Goal: Information Seeking & Learning: Learn about a topic

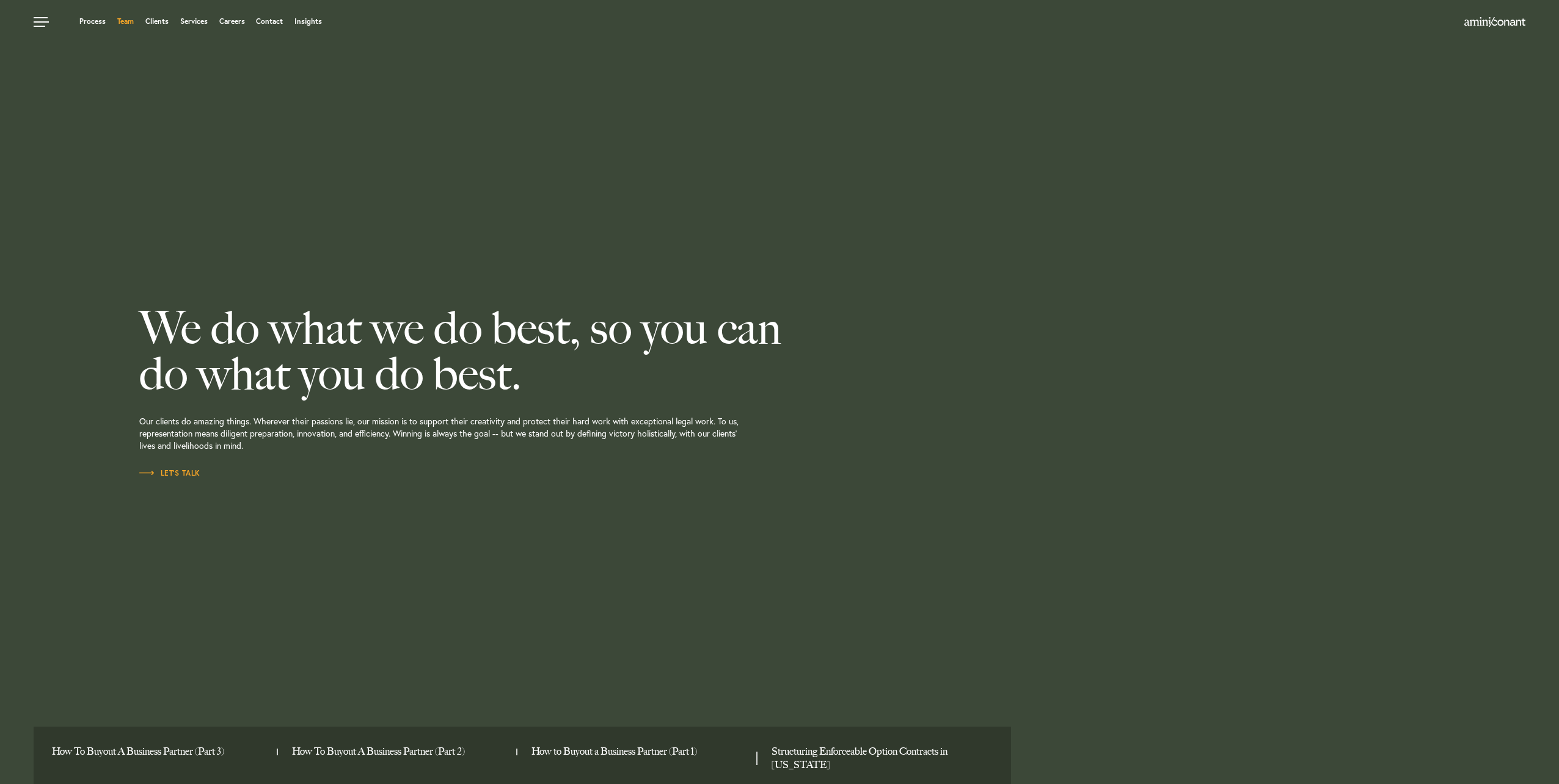
click at [120, 21] on link "Team" at bounding box center [126, 22] width 16 height 7
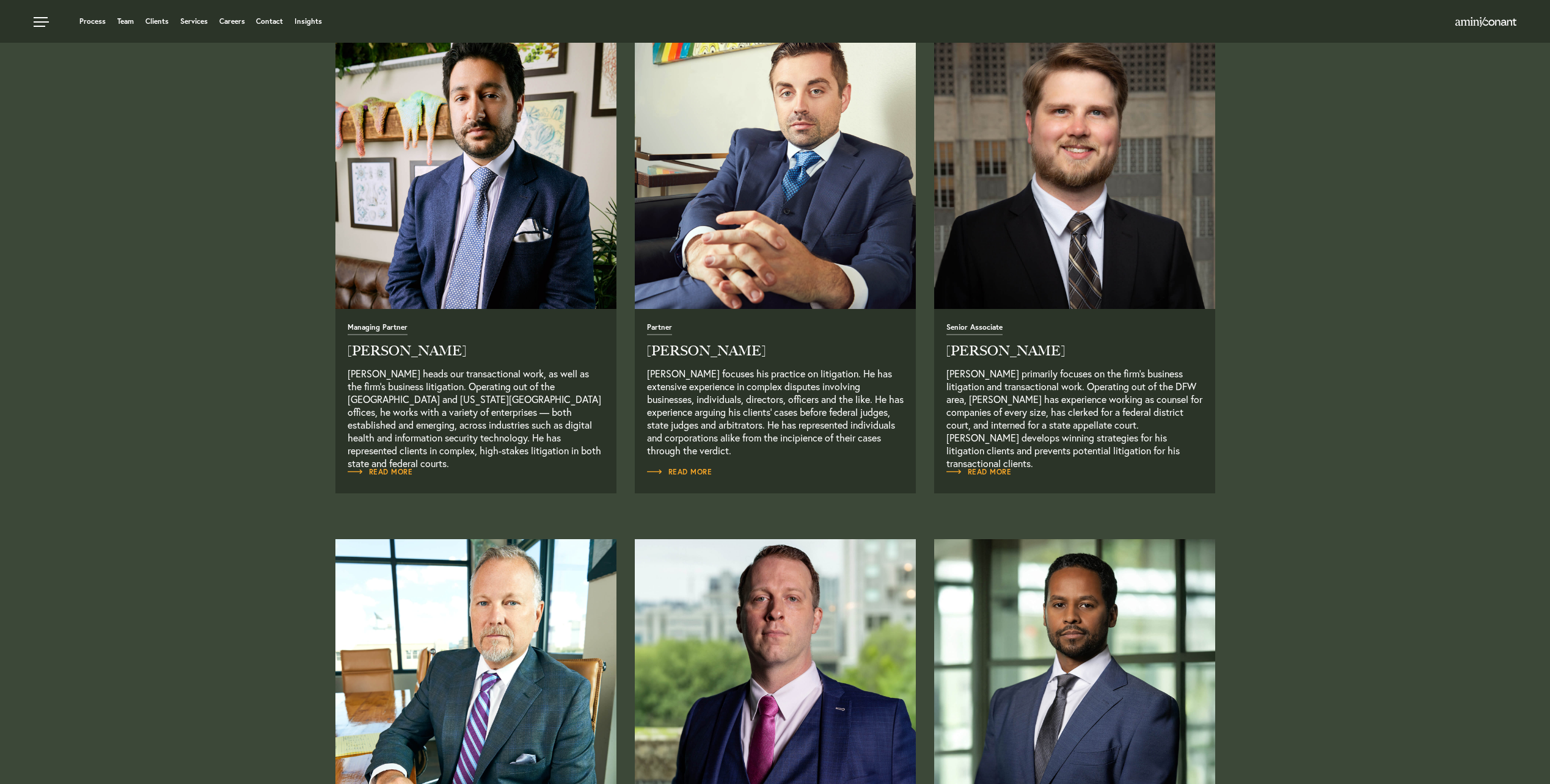
scroll to position [244, 0]
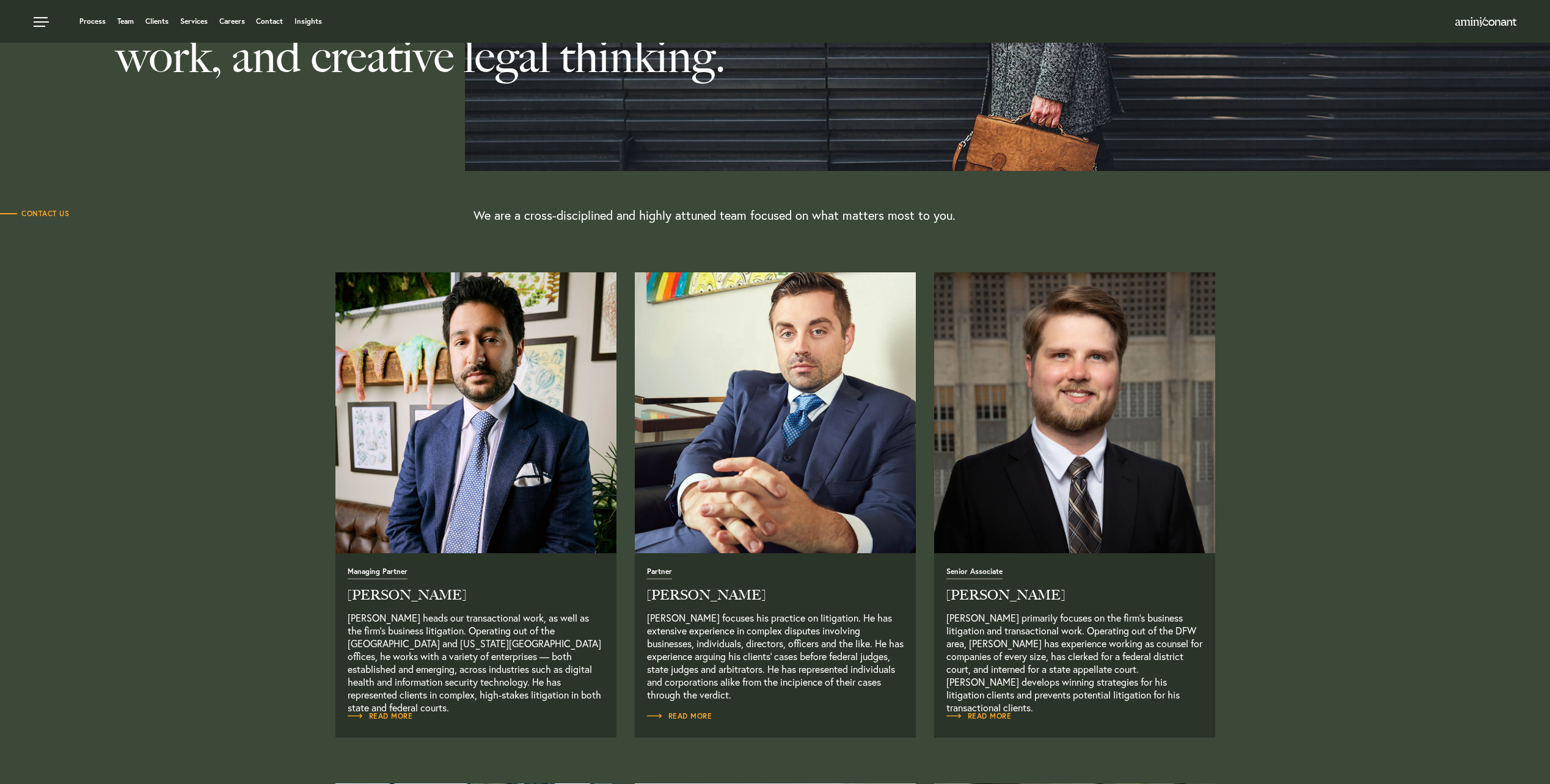
click at [744, 386] on img "Read Full Bio" at bounding box center [775, 414] width 295 height 295
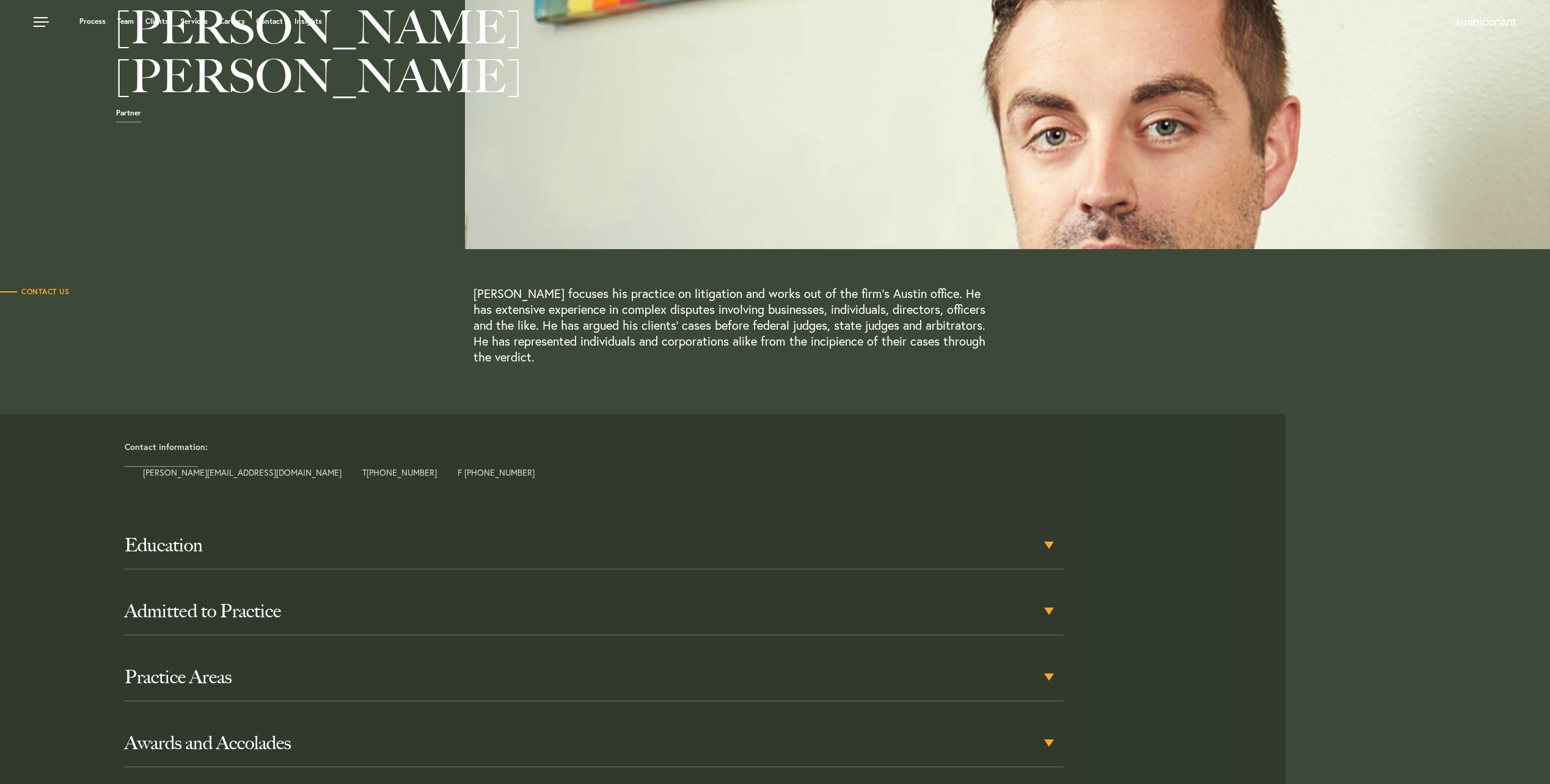
scroll to position [122, 0]
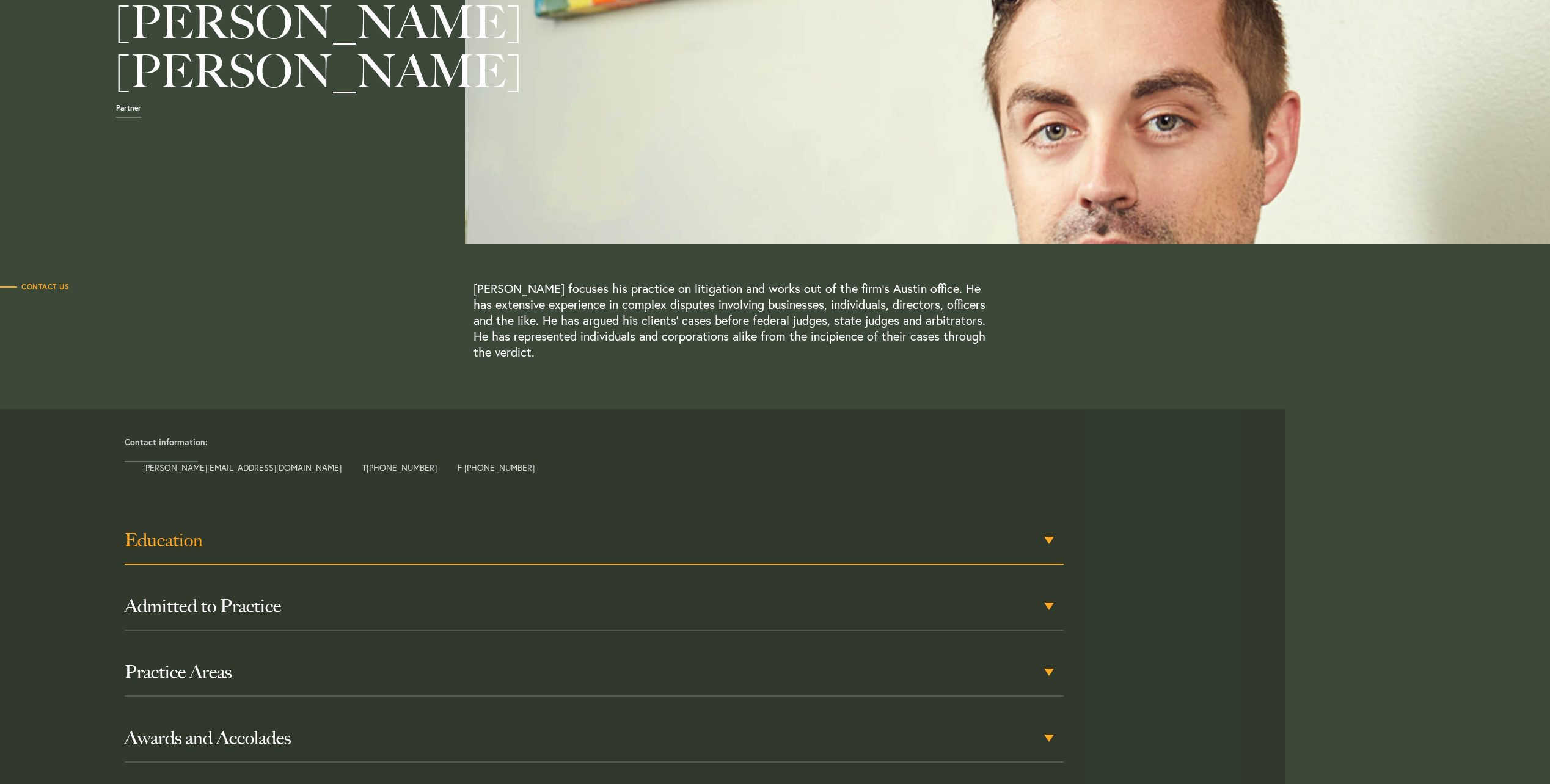
click at [743, 539] on h3 "Education" at bounding box center [594, 540] width 939 height 22
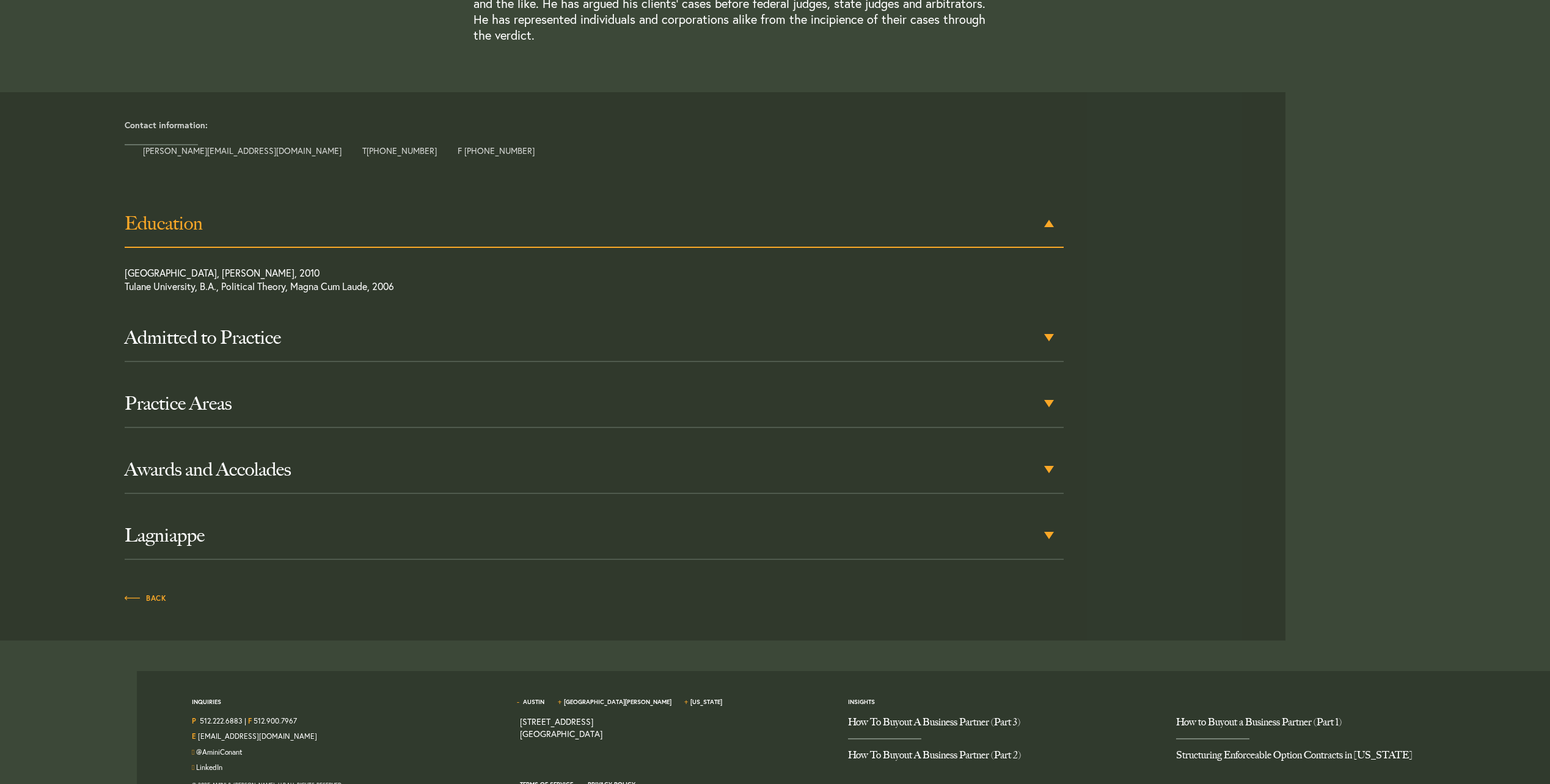
scroll to position [444, 0]
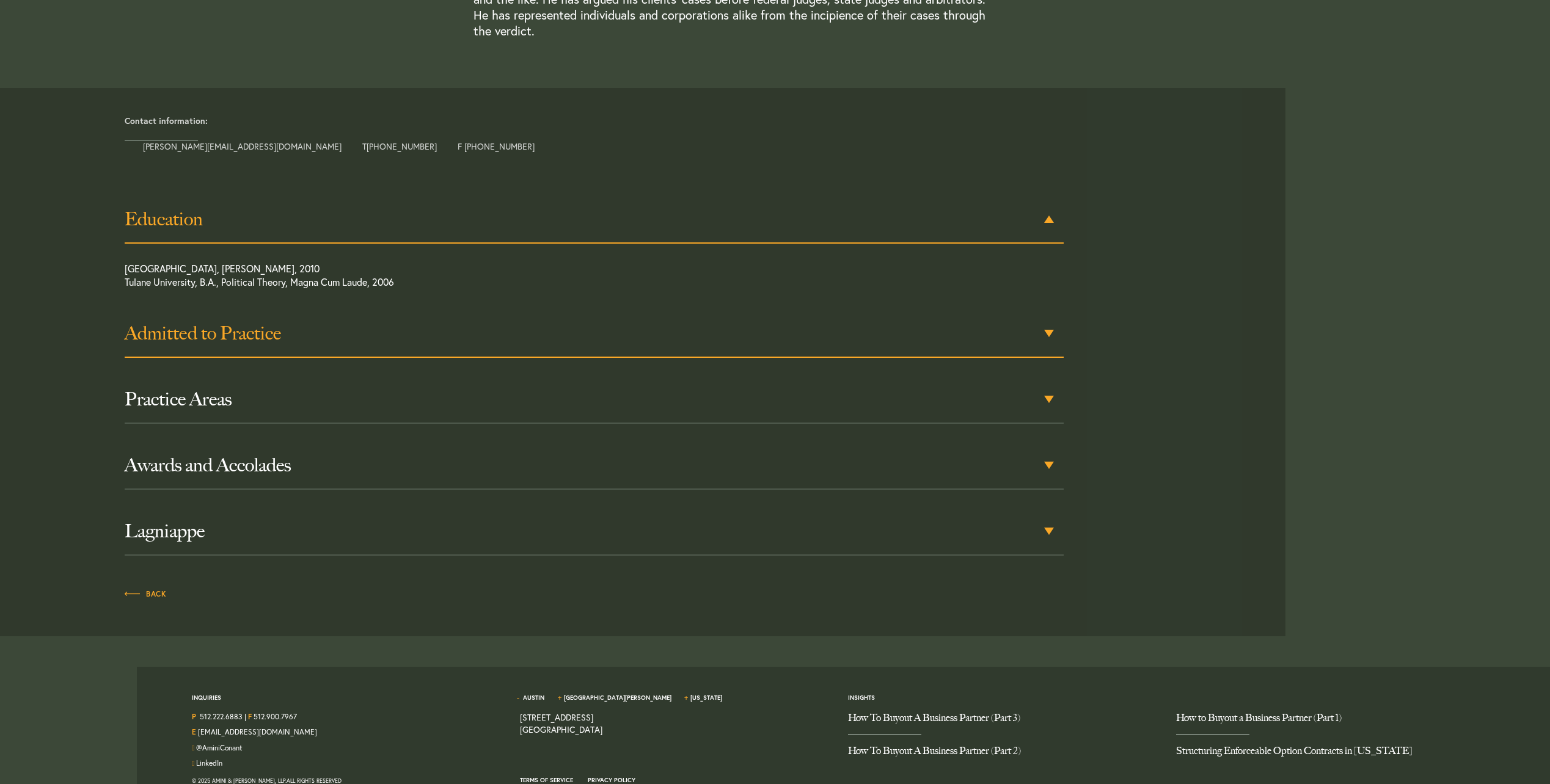
click at [444, 324] on h3 "Admitted to Practice" at bounding box center [594, 333] width 939 height 22
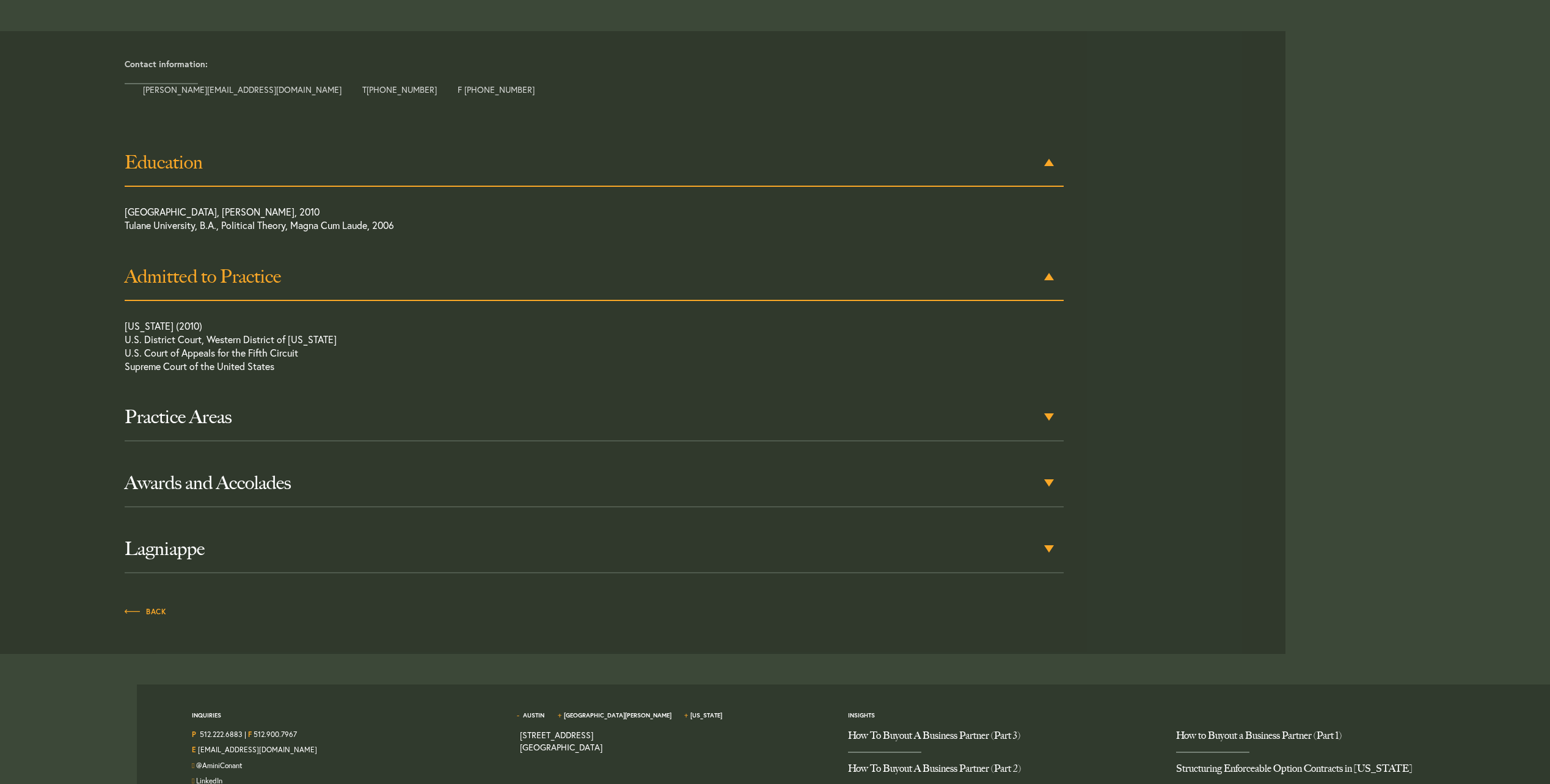
scroll to position [546, 0]
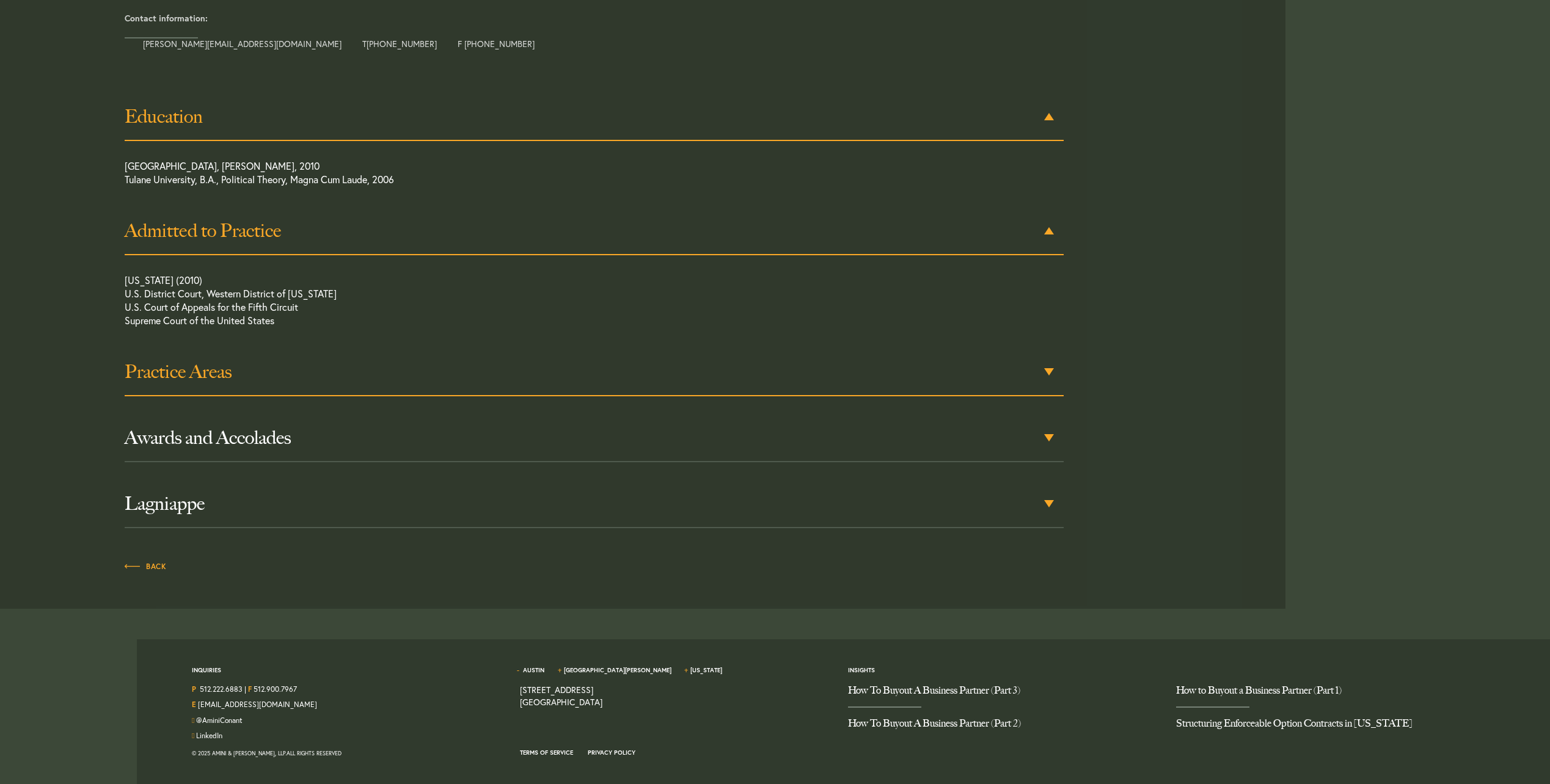
click at [429, 366] on h3 "Practice Areas" at bounding box center [594, 372] width 939 height 22
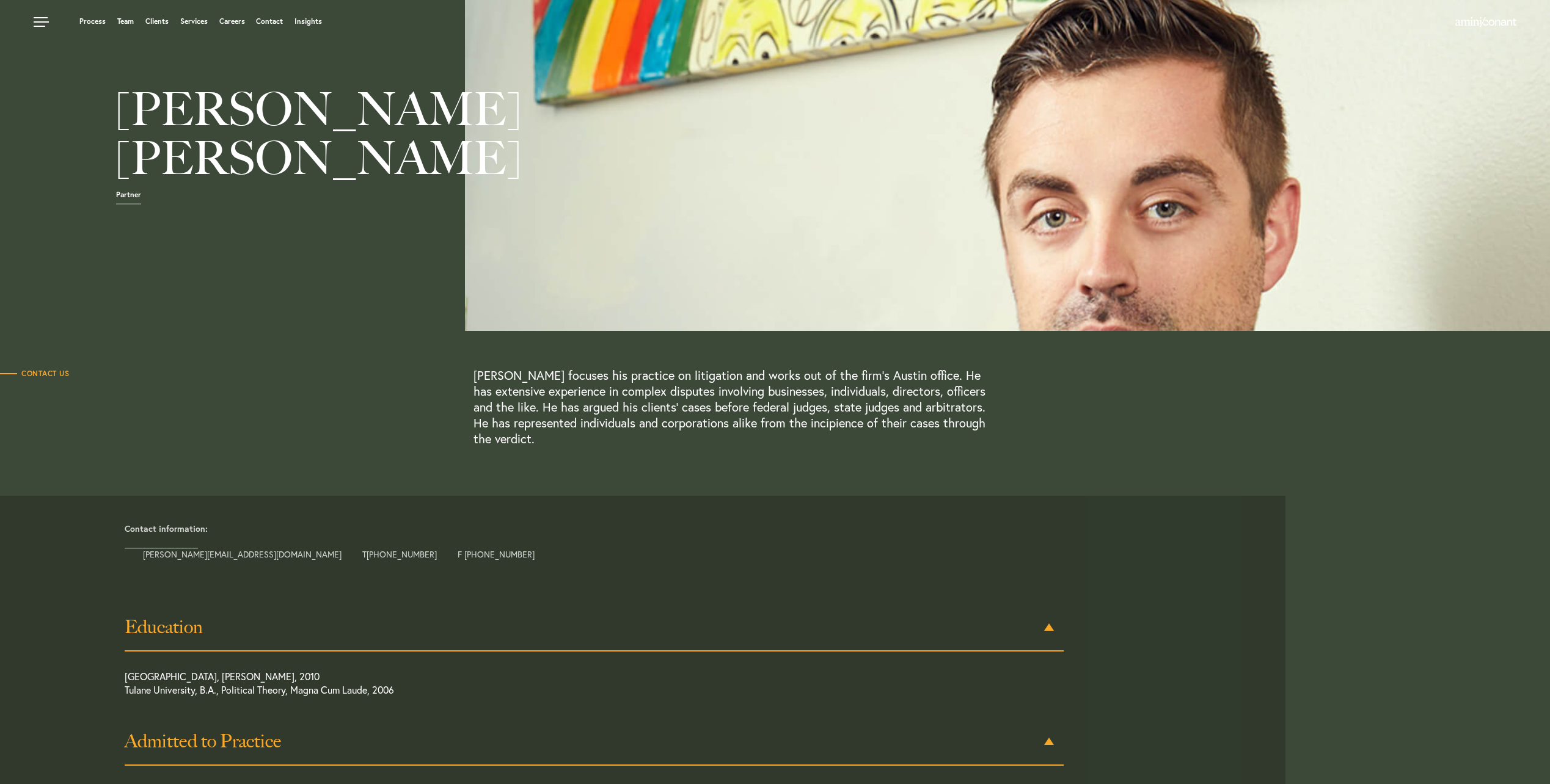
scroll to position [0, 0]
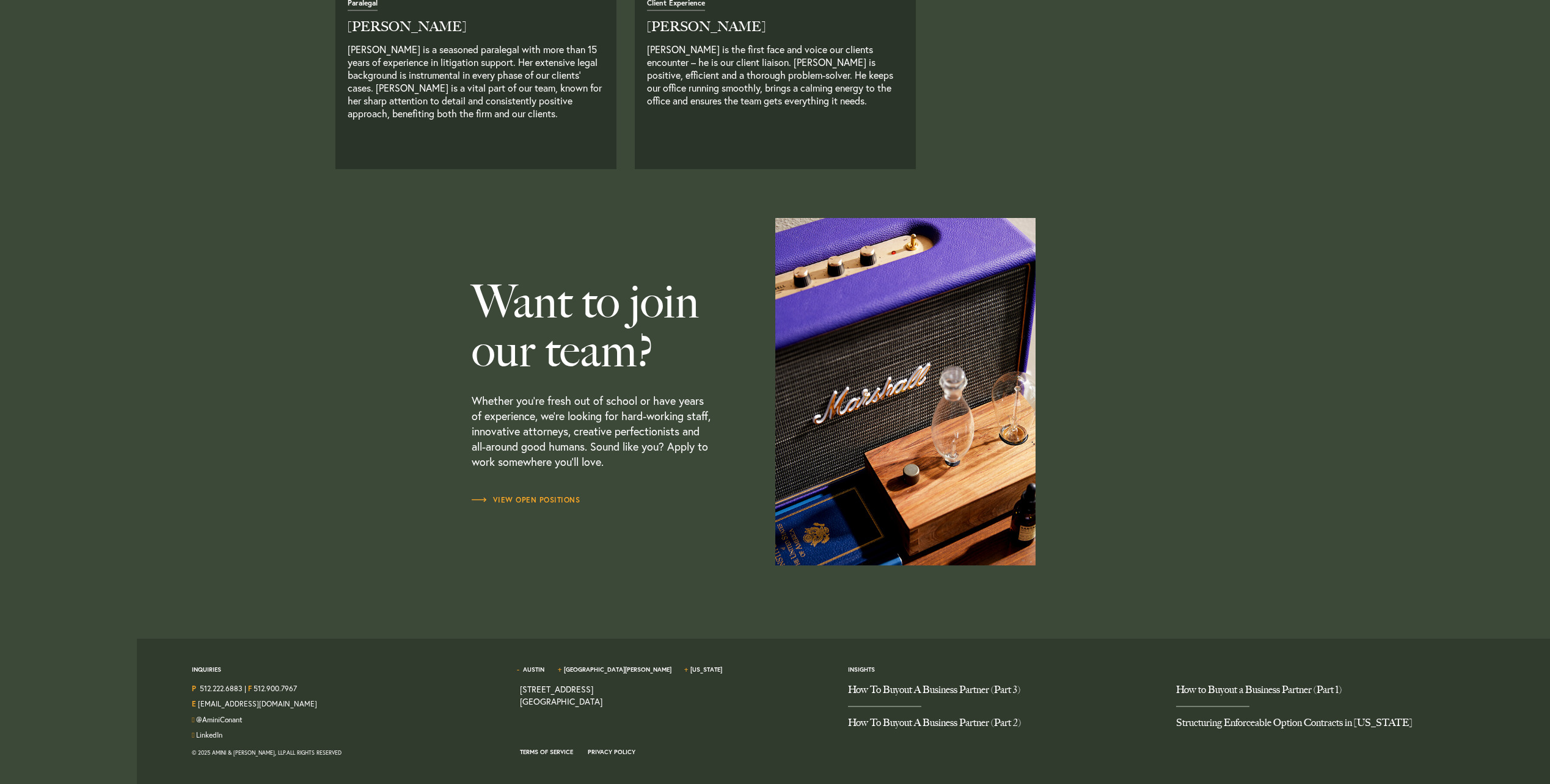
scroll to position [3375, 0]
click at [1329, 692] on link "How to Buyout a Business Partner (Part 1)" at bounding box center [1331, 694] width 310 height 23
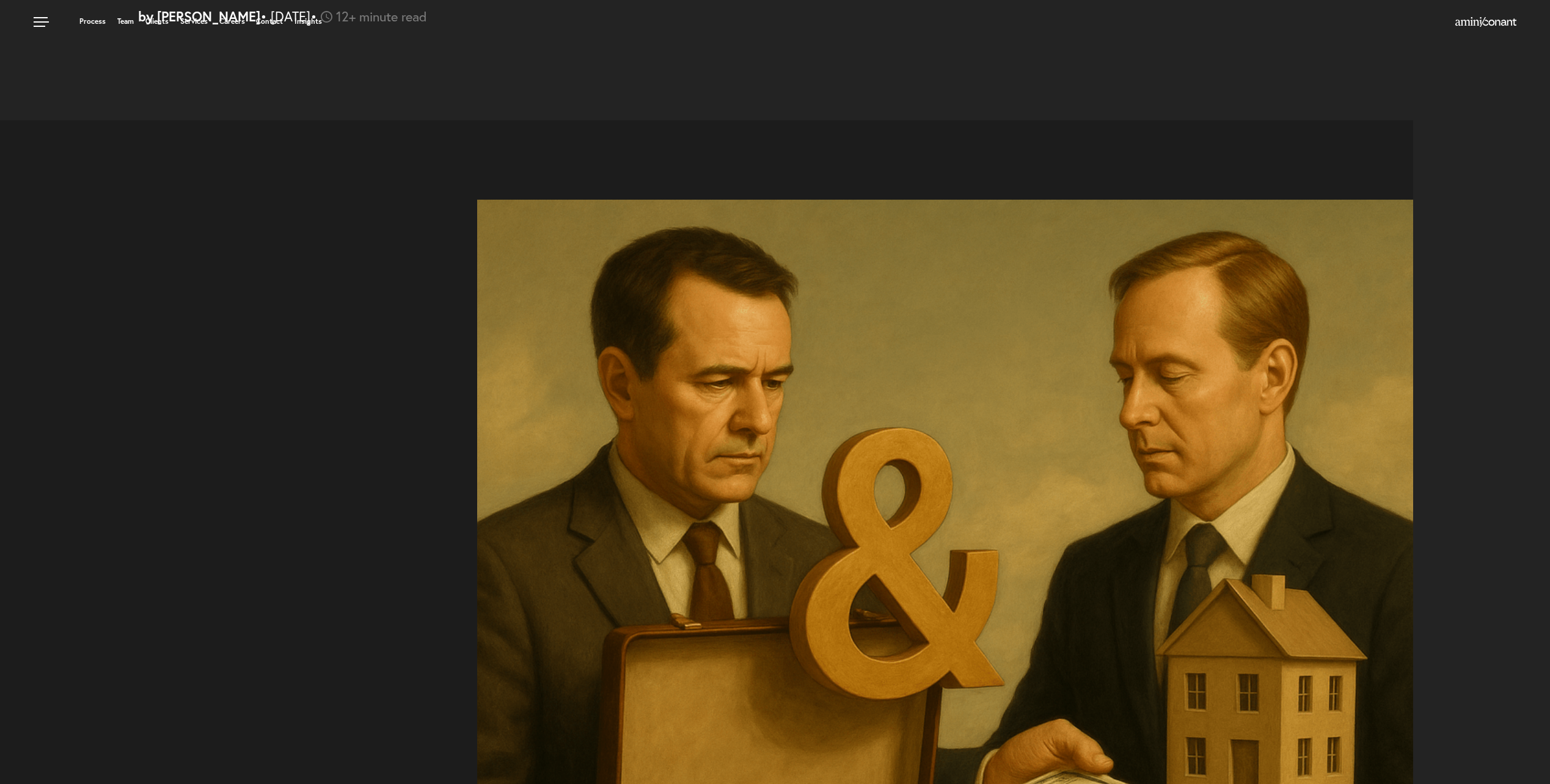
select select "US"
select select "Austin"
select select "Business and Civil Litigation"
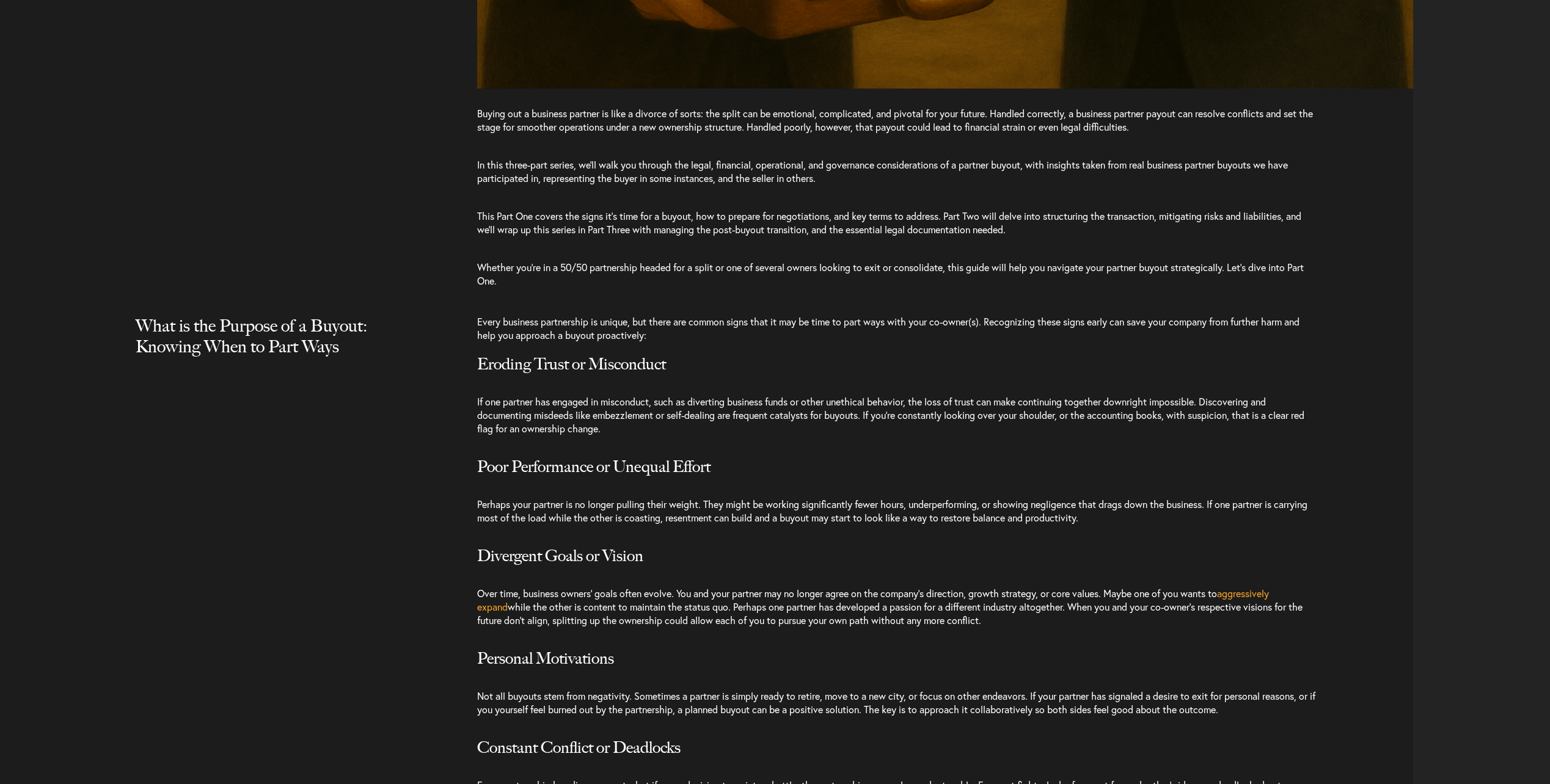
scroll to position [1222, 0]
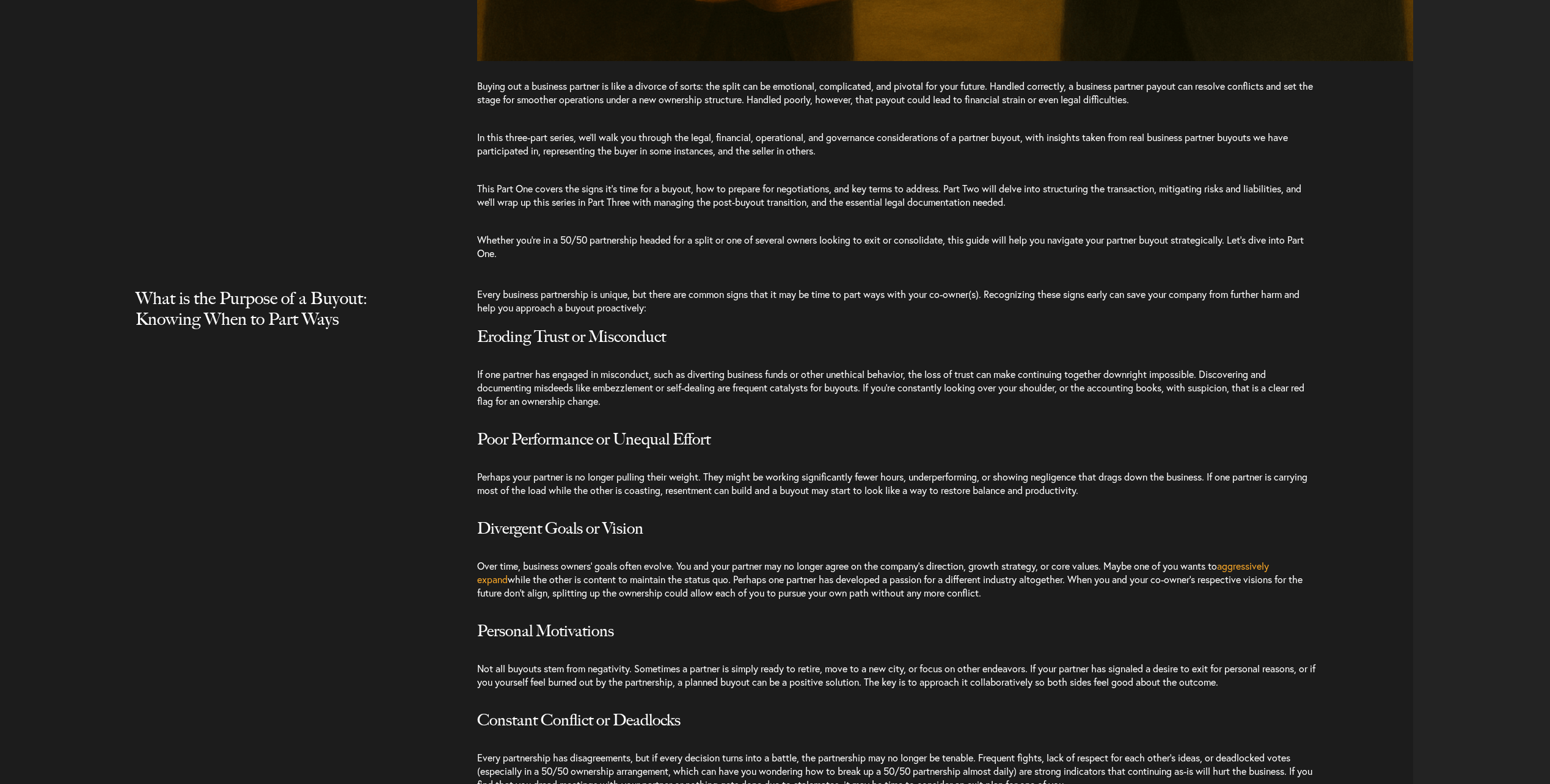
drag, startPoint x: 426, startPoint y: 279, endPoint x: 409, endPoint y: 240, distance: 42.5
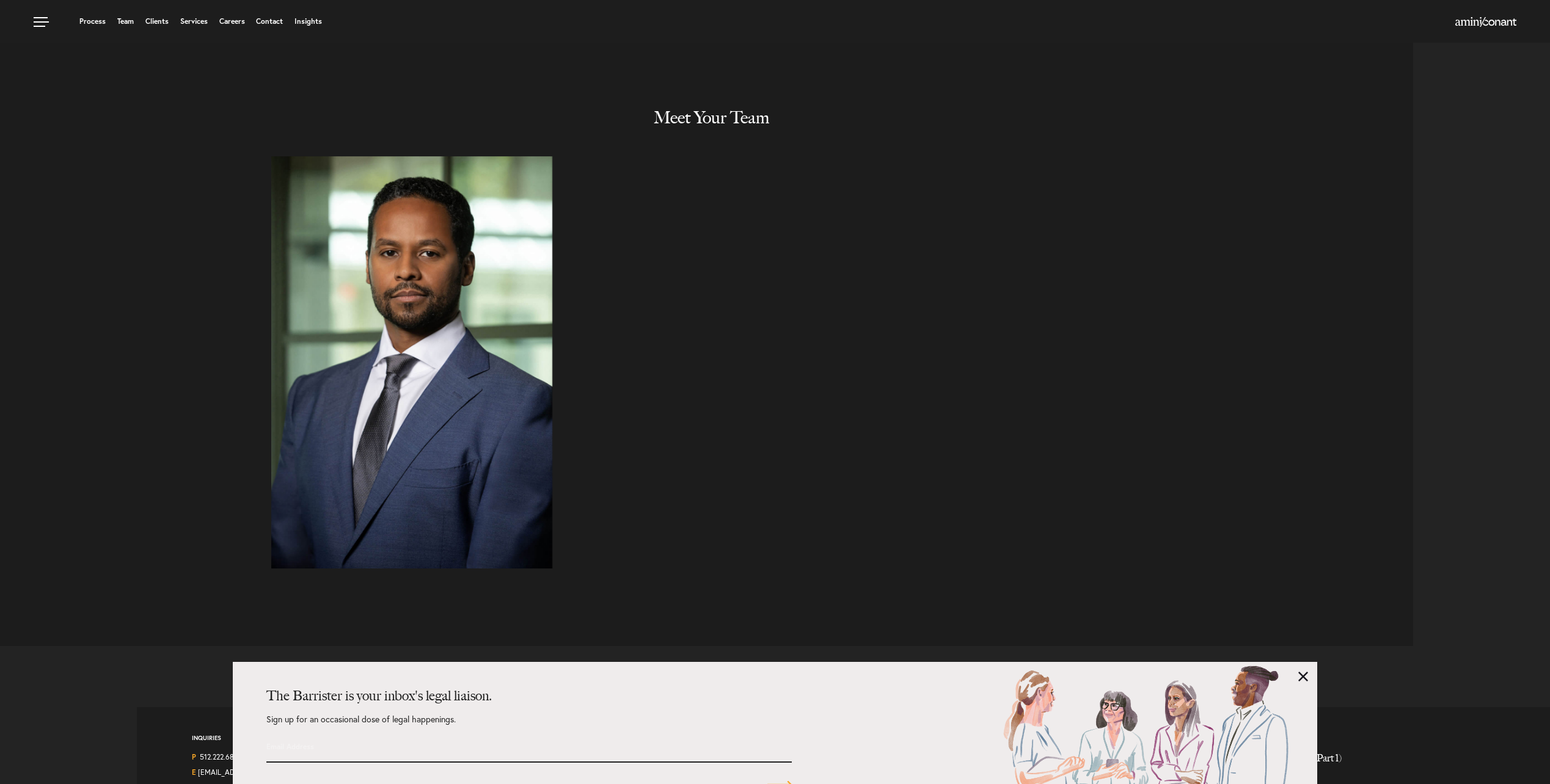
scroll to position [6231, 0]
